Goal: Navigation & Orientation: Find specific page/section

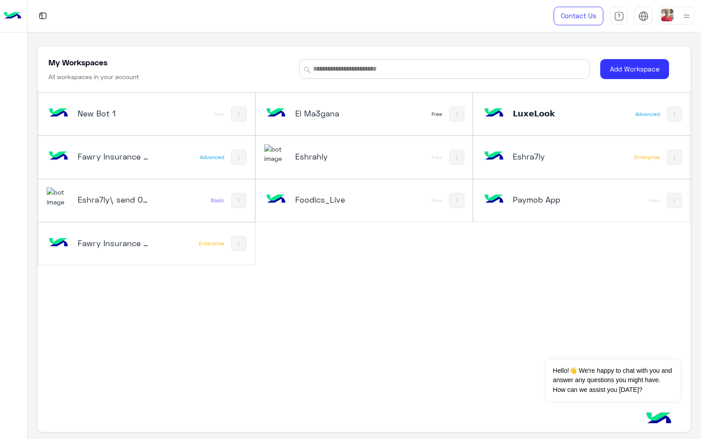
click at [496, 118] on img at bounding box center [494, 113] width 24 height 24
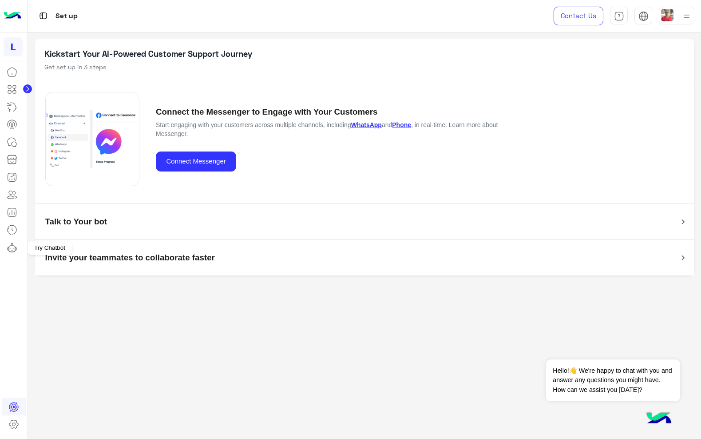
click at [8, 249] on icon at bounding box center [8, 248] width 1 height 3
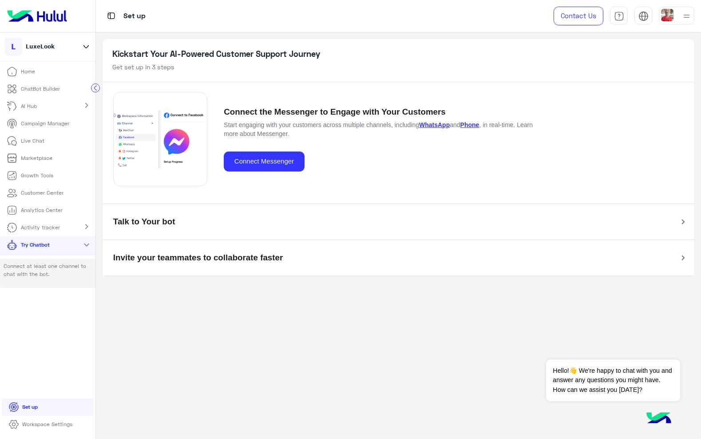
click at [38, 20] on img at bounding box center [37, 16] width 67 height 19
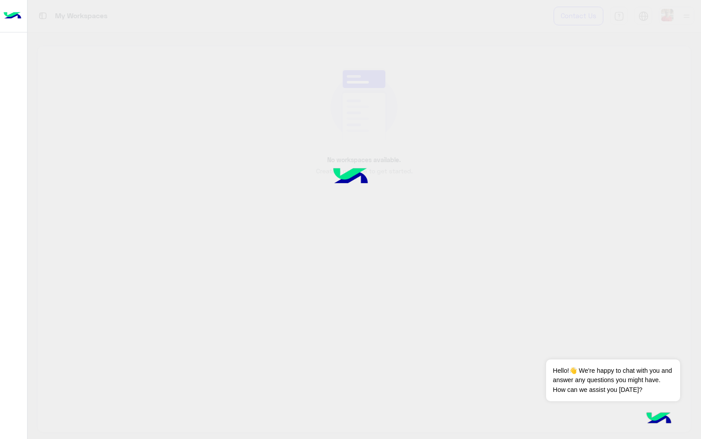
click at [692, 15] on div at bounding box center [350, 219] width 701 height 439
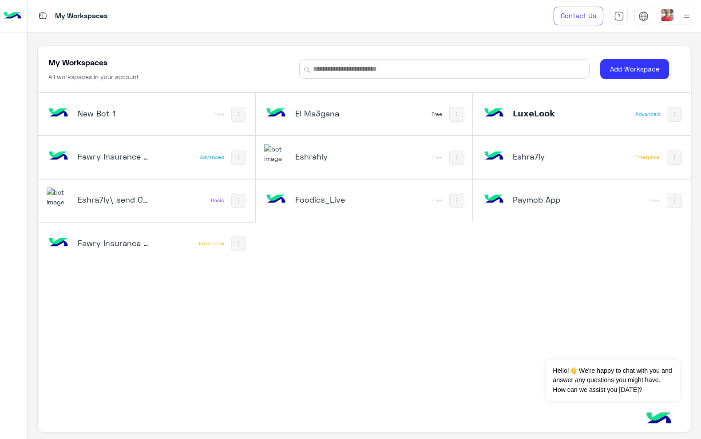
click at [679, 19] on div at bounding box center [677, 16] width 36 height 18
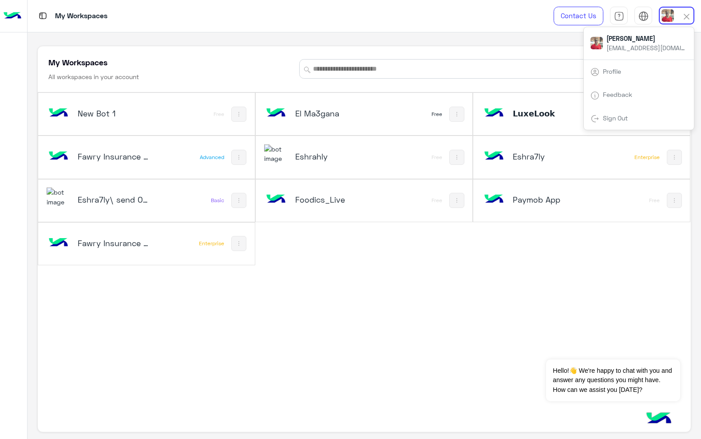
click at [619, 119] on link "Sign Out" at bounding box center [615, 118] width 25 height 8
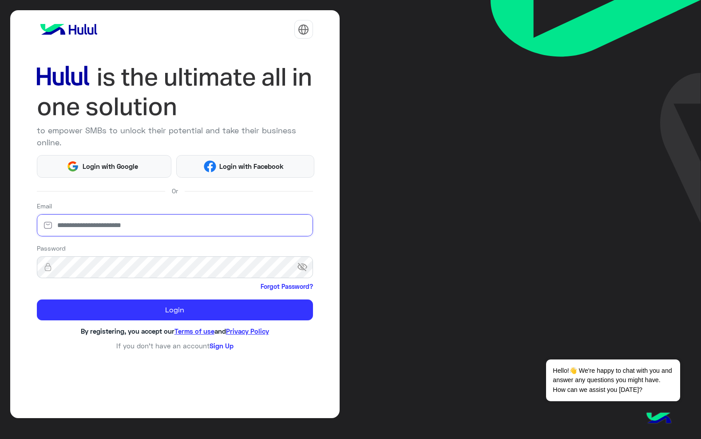
click at [139, 214] on input "email" at bounding box center [175, 225] width 276 height 22
click at [134, 201] on div "Email" at bounding box center [175, 220] width 276 height 39
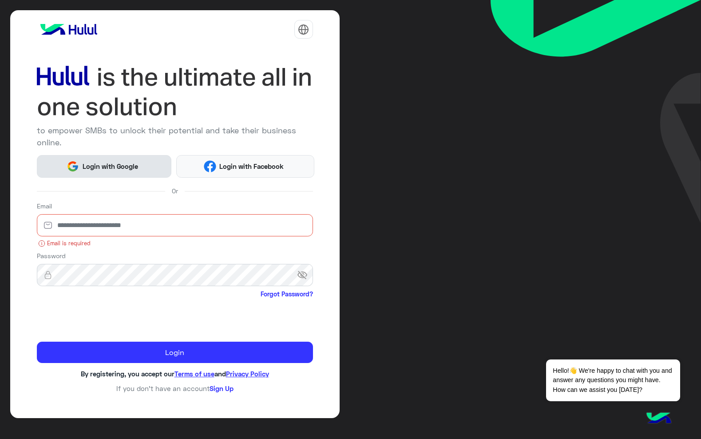
click at [110, 167] on span "Login with Google" at bounding box center [110, 166] width 62 height 10
